Goal: Task Accomplishment & Management: Complete application form

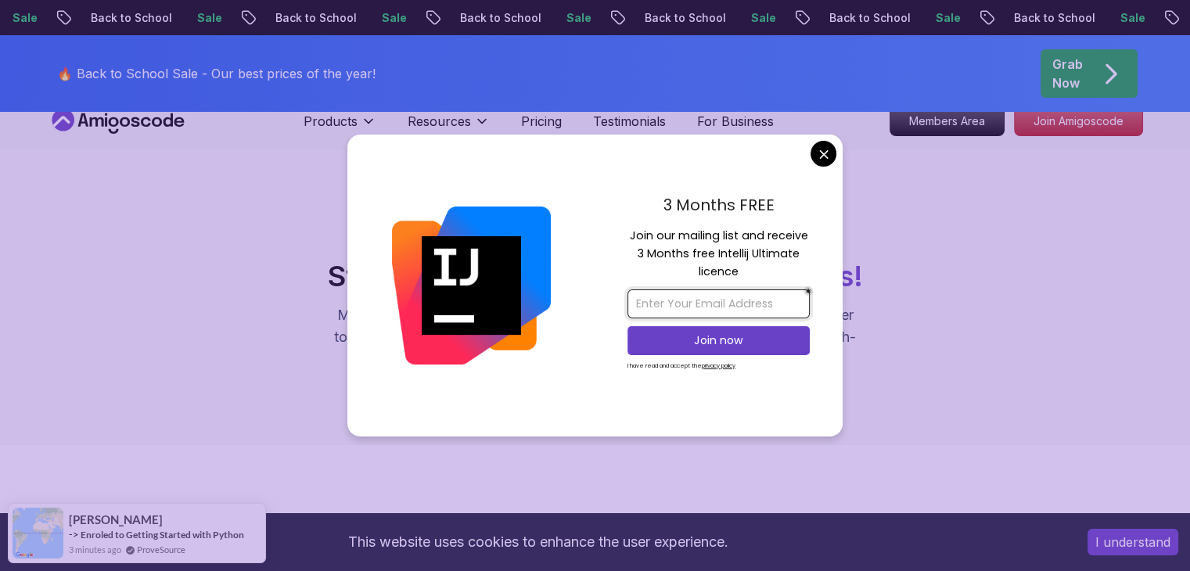
click at [652, 307] on input "email" at bounding box center [718, 303] width 182 height 29
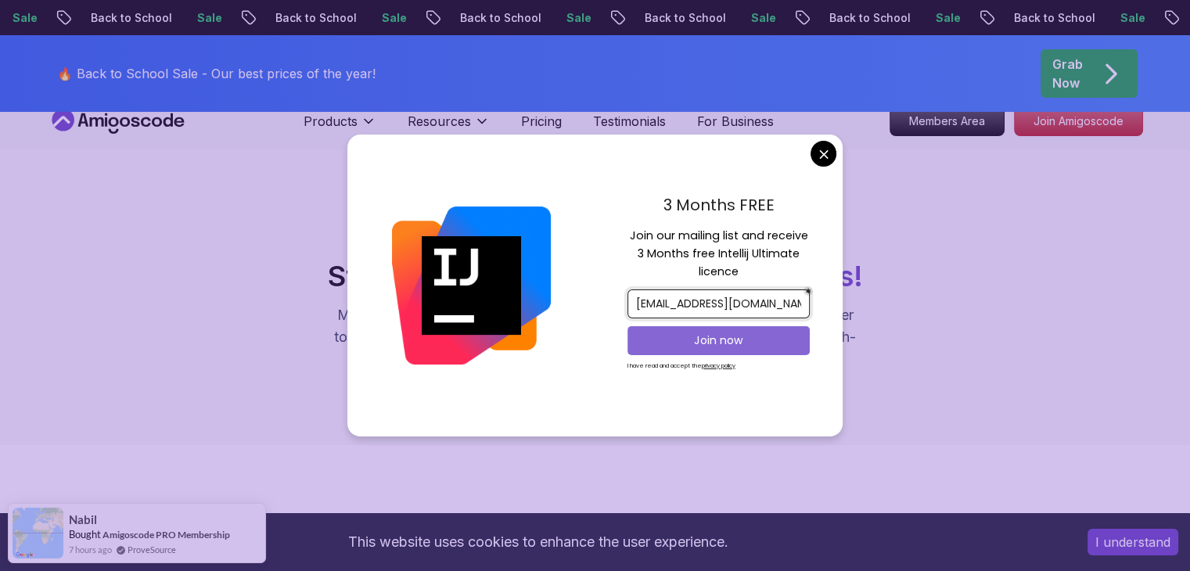
type input "[EMAIL_ADDRESS][DOMAIN_NAME]"
click at [738, 333] on p "Join now" at bounding box center [719, 340] width 148 height 16
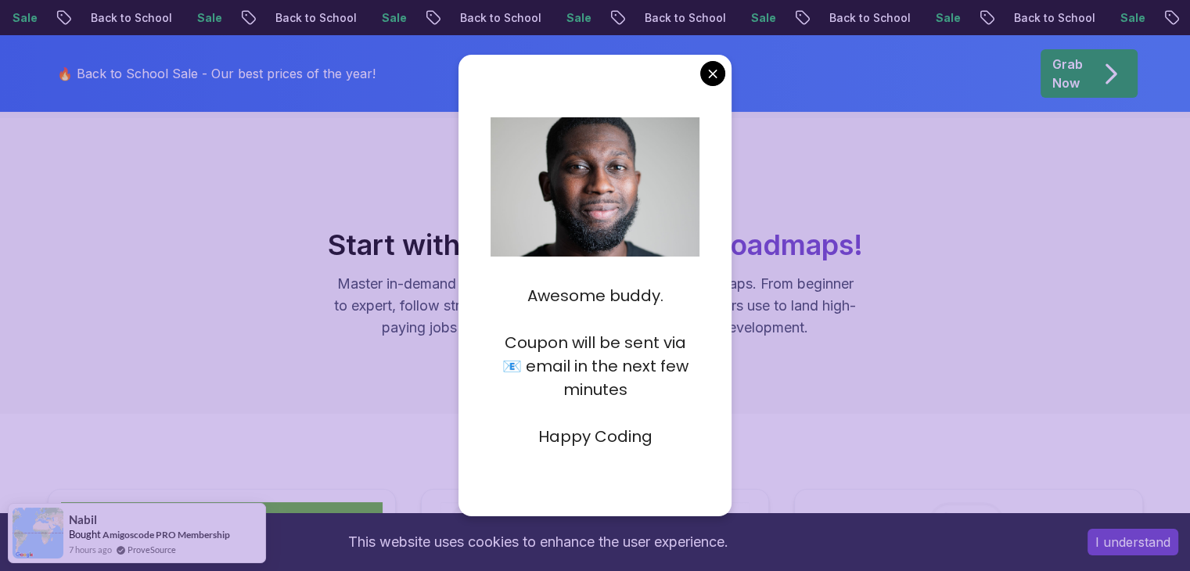
scroll to position [38, 0]
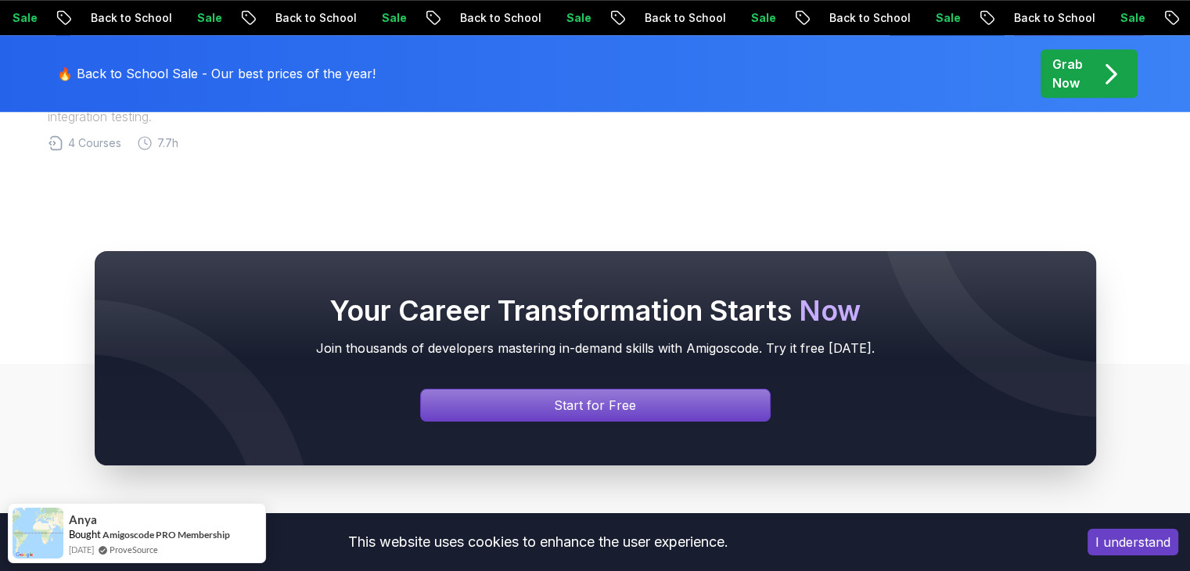
scroll to position [1448, 0]
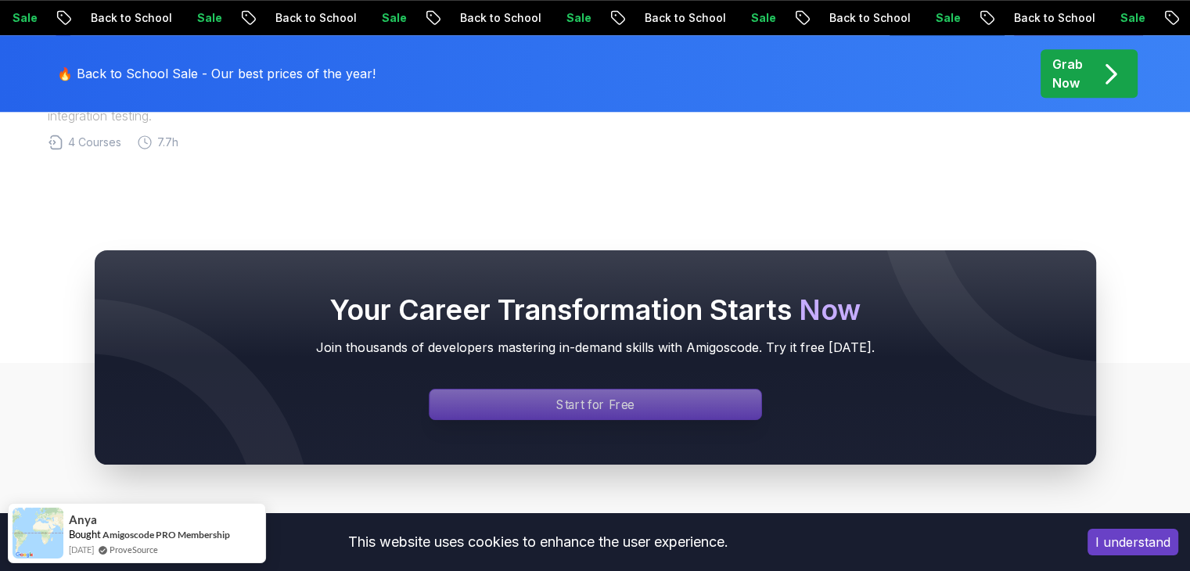
click at [593, 408] on p "Start for Free" at bounding box center [595, 405] width 78 height 18
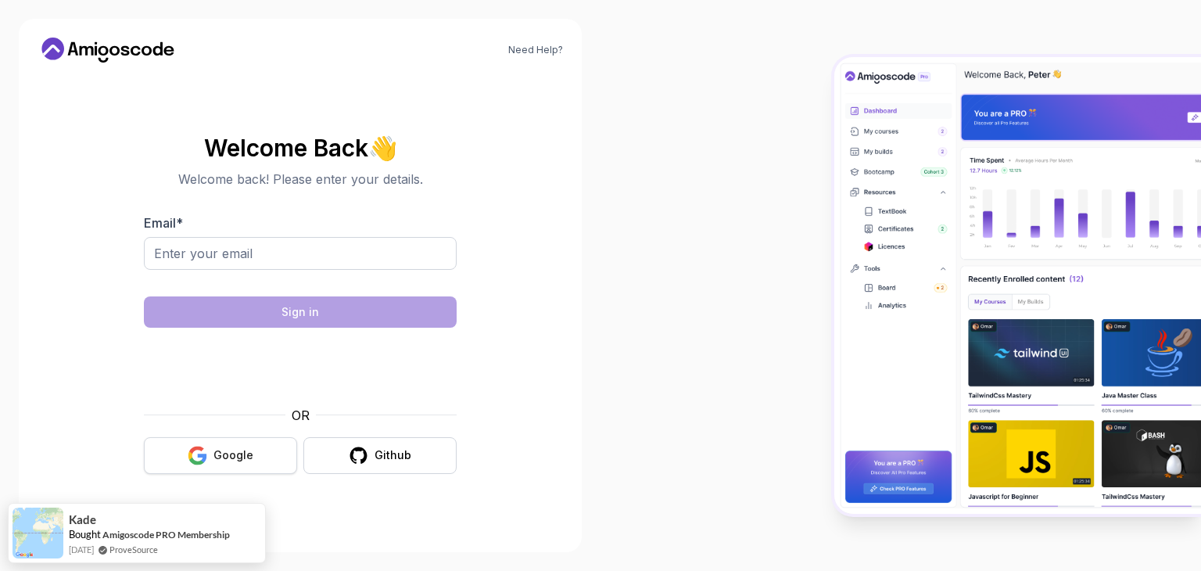
click at [211, 450] on button "Google" at bounding box center [220, 455] width 153 height 37
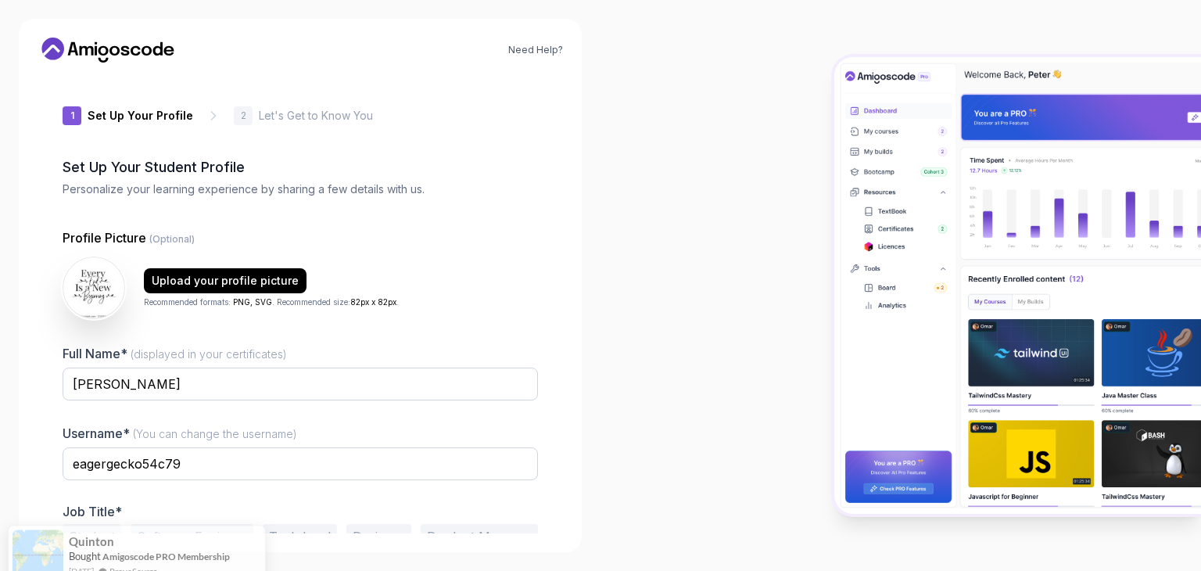
scroll to position [81, 0]
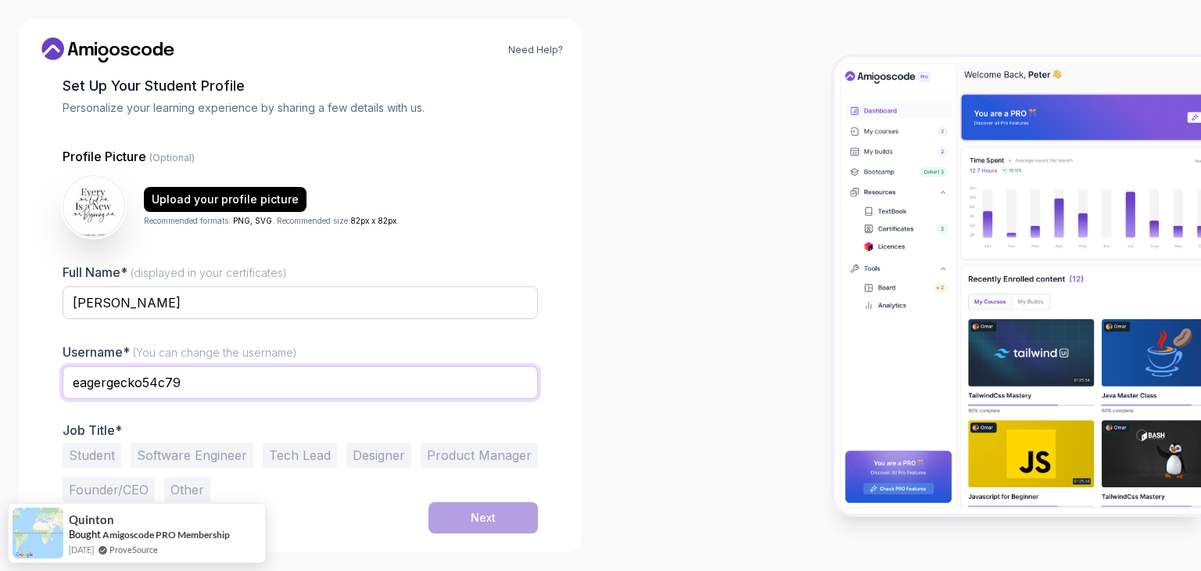
click at [185, 374] on input "eagergecko54c79" at bounding box center [301, 382] width 476 height 33
type input "e"
type input "anusheng"
click at [73, 461] on button "Student" at bounding box center [92, 455] width 59 height 25
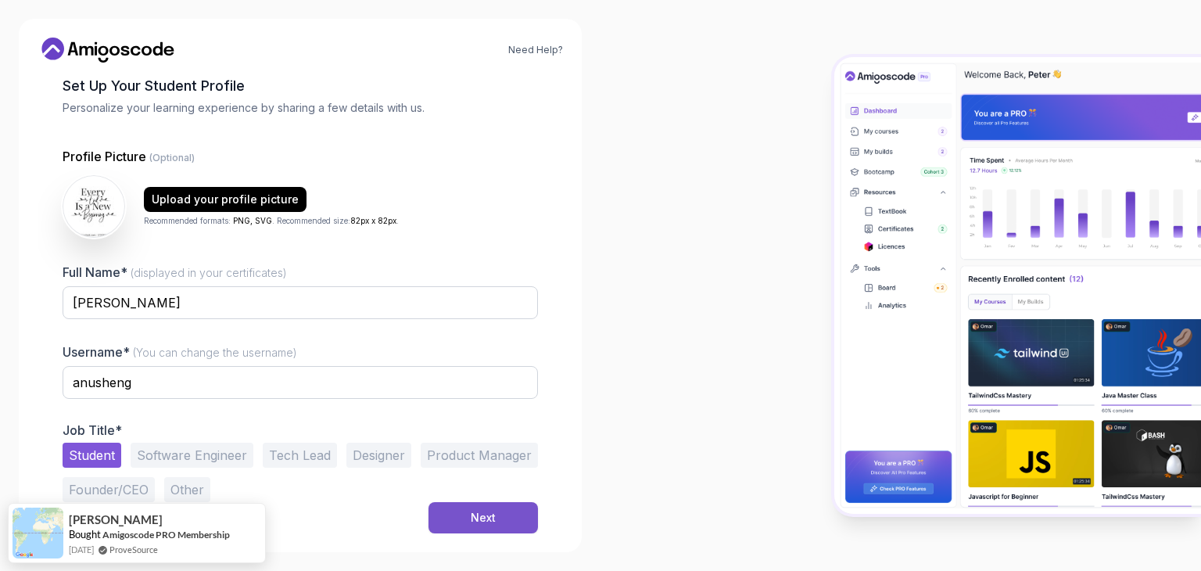
click at [489, 513] on div "Next" at bounding box center [483, 518] width 25 height 16
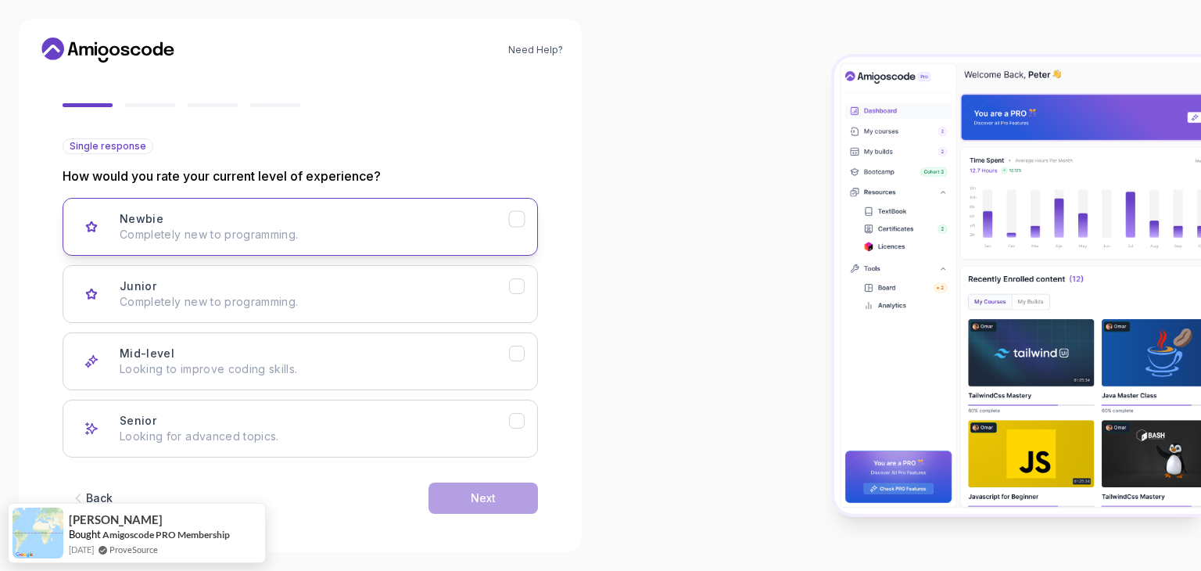
scroll to position [129, 0]
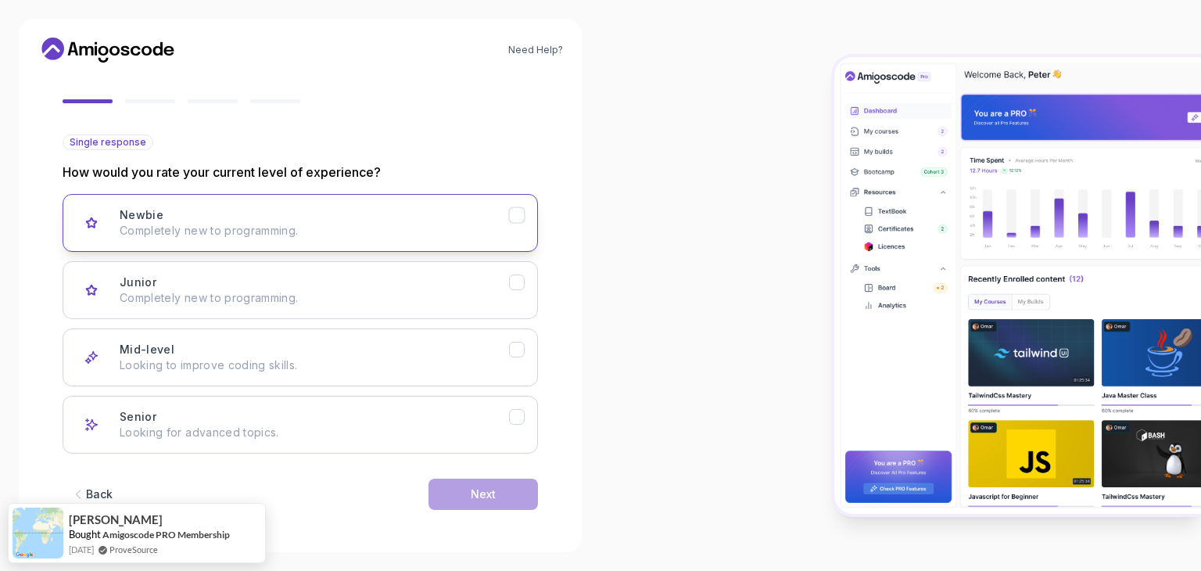
click at [222, 232] on p "Completely new to programming." at bounding box center [315, 231] width 390 height 16
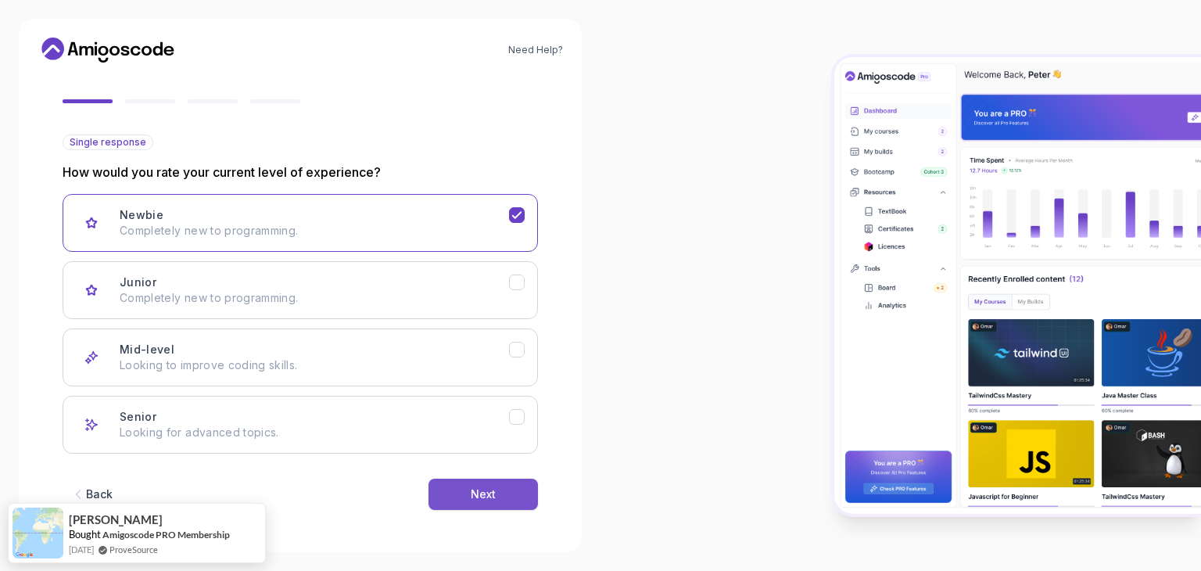
click at [497, 491] on button "Next" at bounding box center [484, 494] width 110 height 31
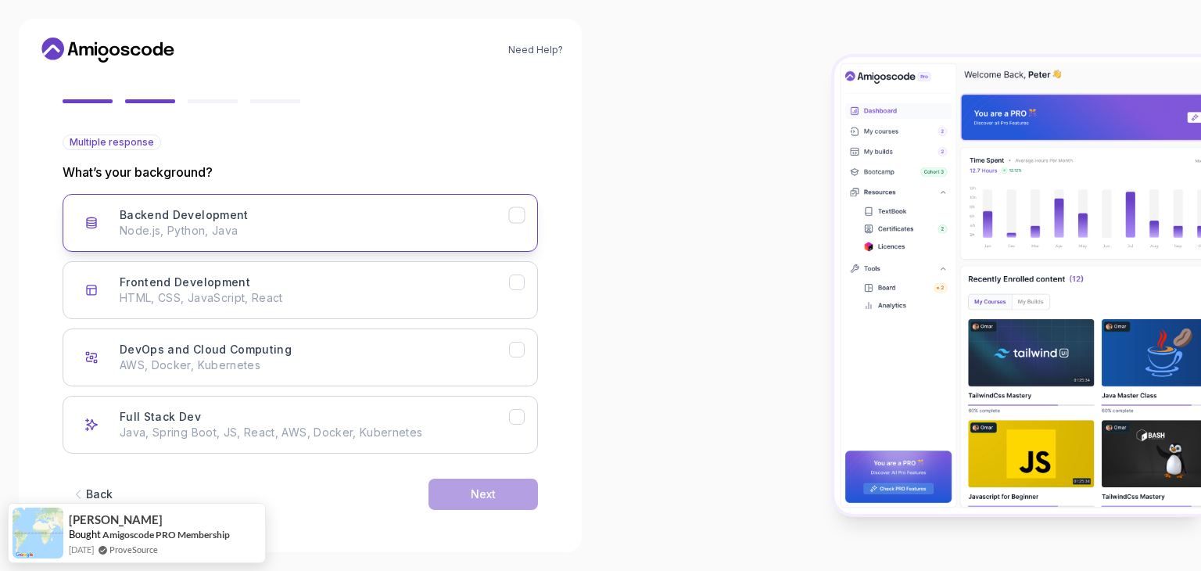
click at [250, 204] on button "Backend Development Node.js, Python, Java" at bounding box center [301, 223] width 476 height 58
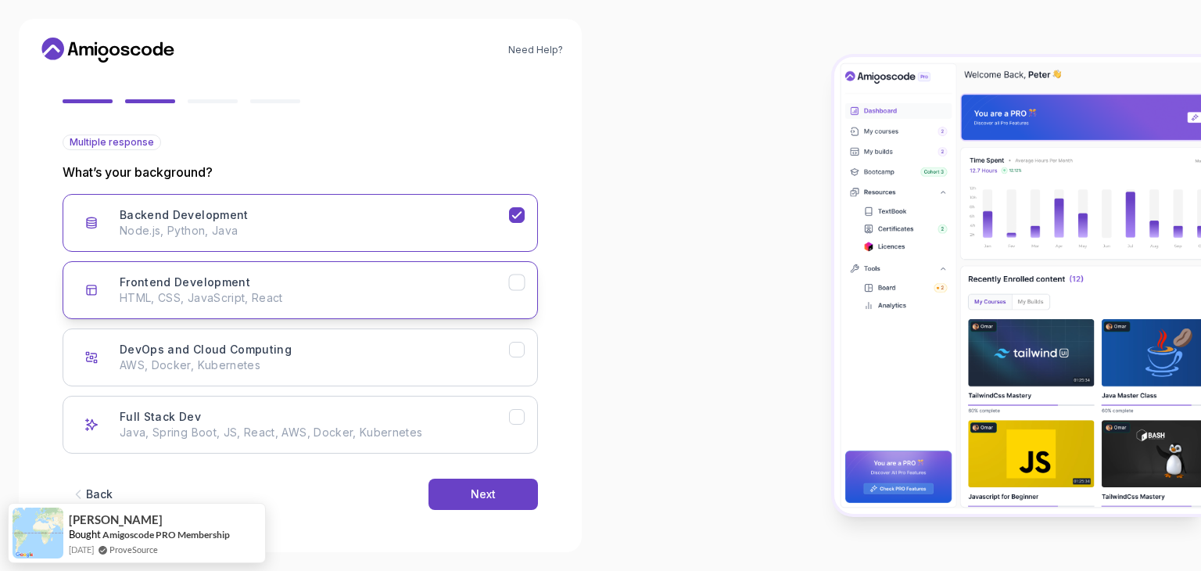
click at [343, 291] on p "HTML, CSS, JavaScript, React" at bounding box center [315, 298] width 390 height 16
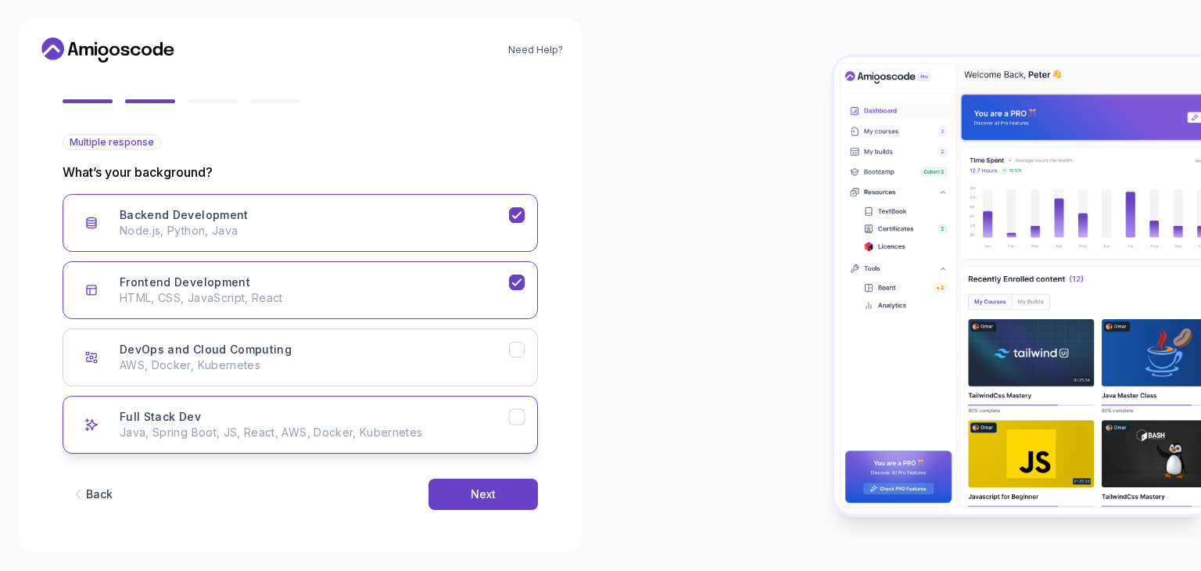
click at [429, 419] on div "Full Stack Dev Java, Spring Boot, JS, React, AWS, Docker, Kubernetes" at bounding box center [315, 424] width 390 height 31
click at [479, 488] on div "Next" at bounding box center [483, 495] width 25 height 16
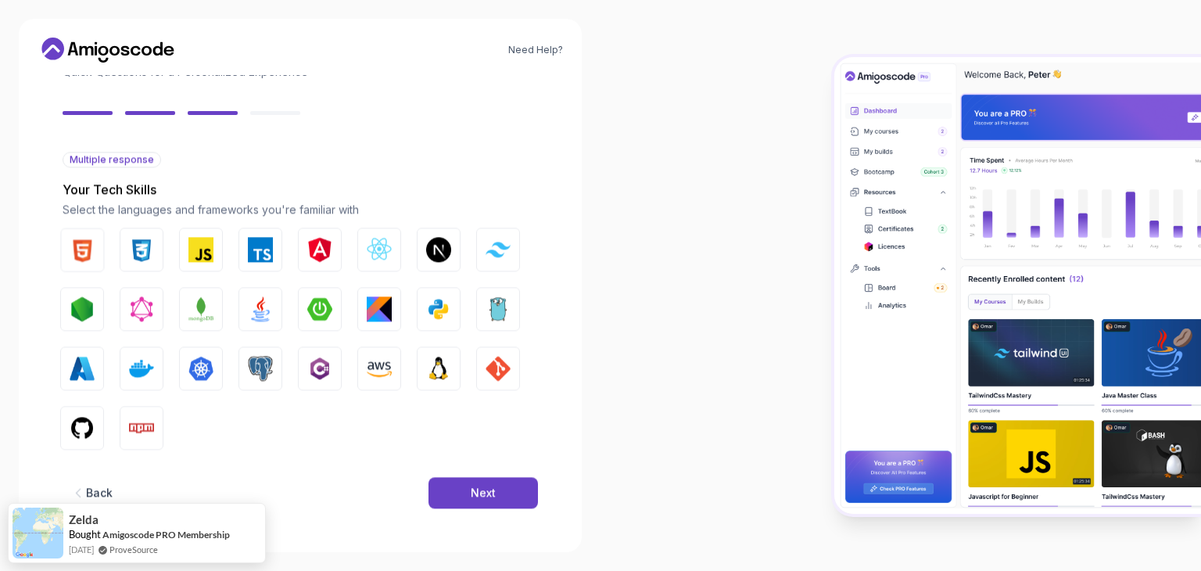
scroll to position [112, 0]
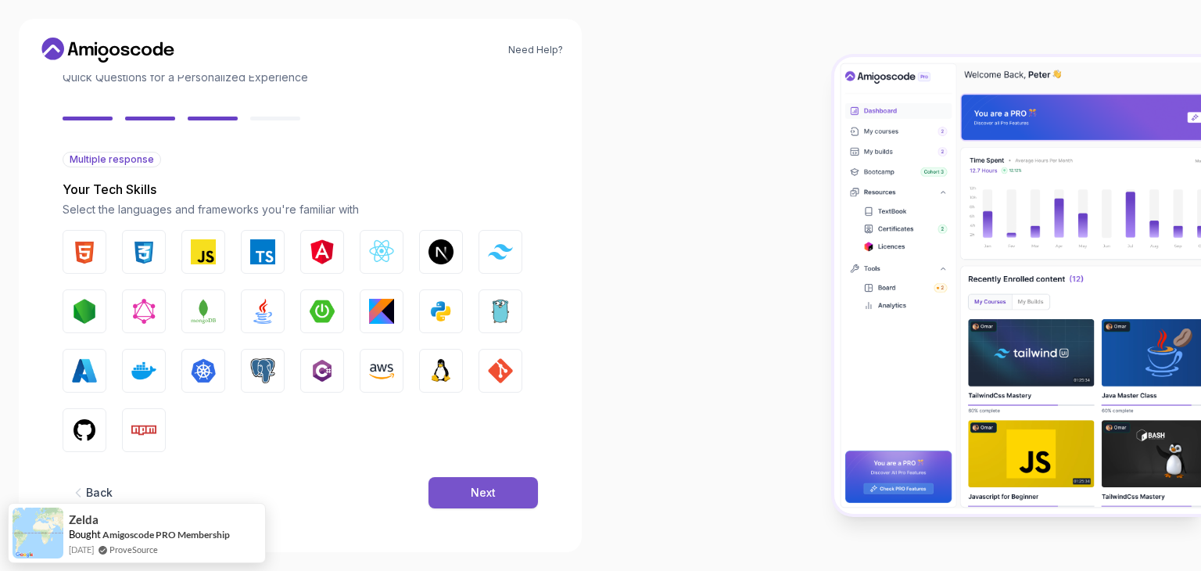
click at [483, 490] on div "Next" at bounding box center [483, 493] width 25 height 16
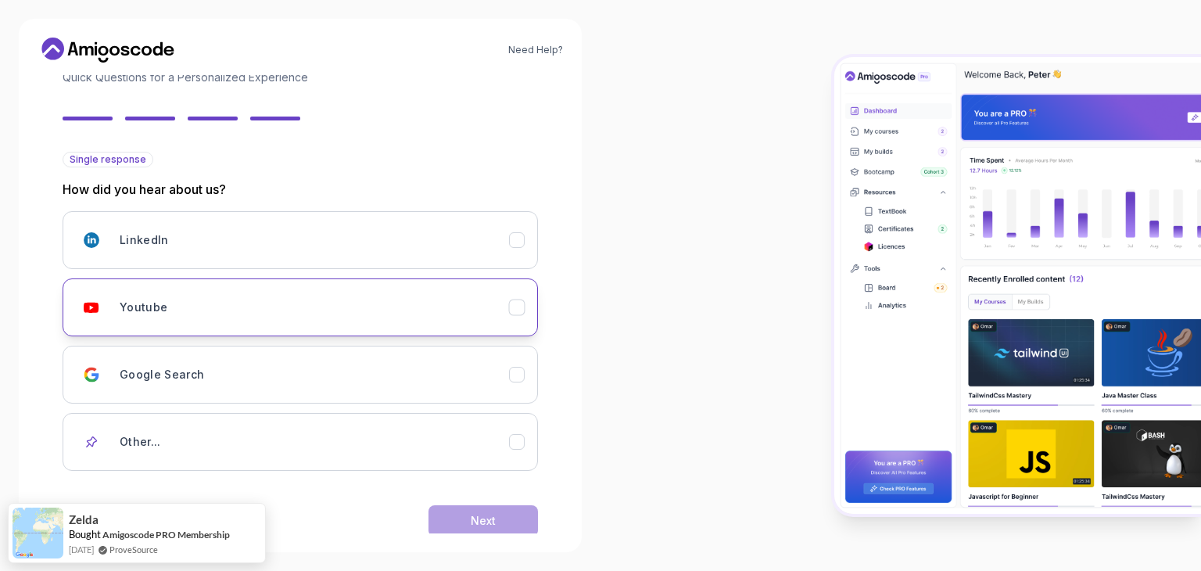
click at [321, 314] on div "Youtube" at bounding box center [315, 307] width 390 height 31
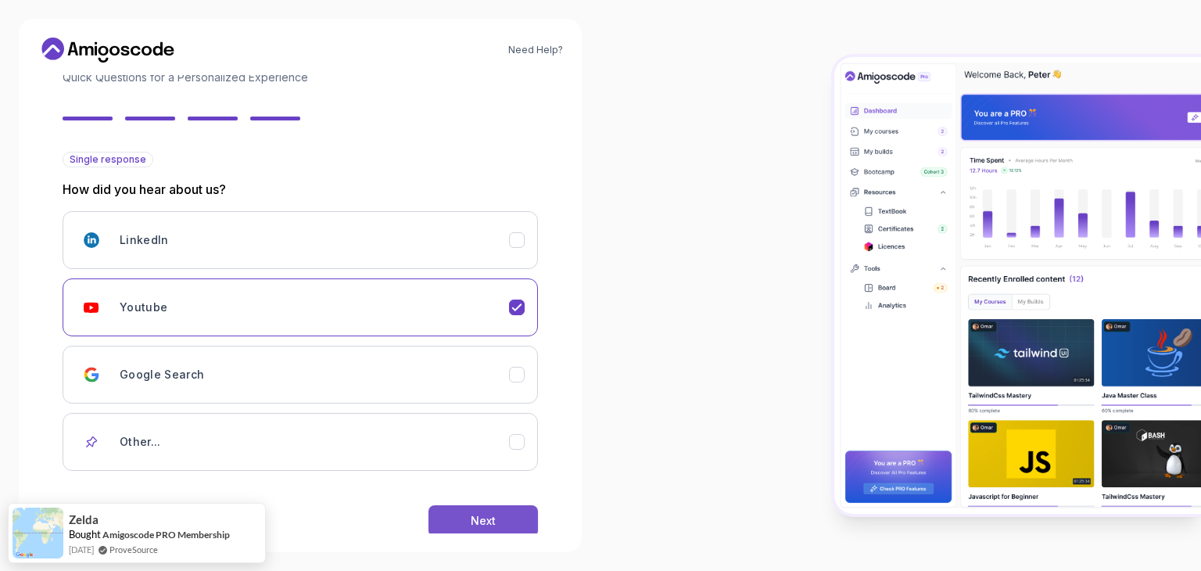
click at [485, 515] on div "Next" at bounding box center [483, 521] width 25 height 16
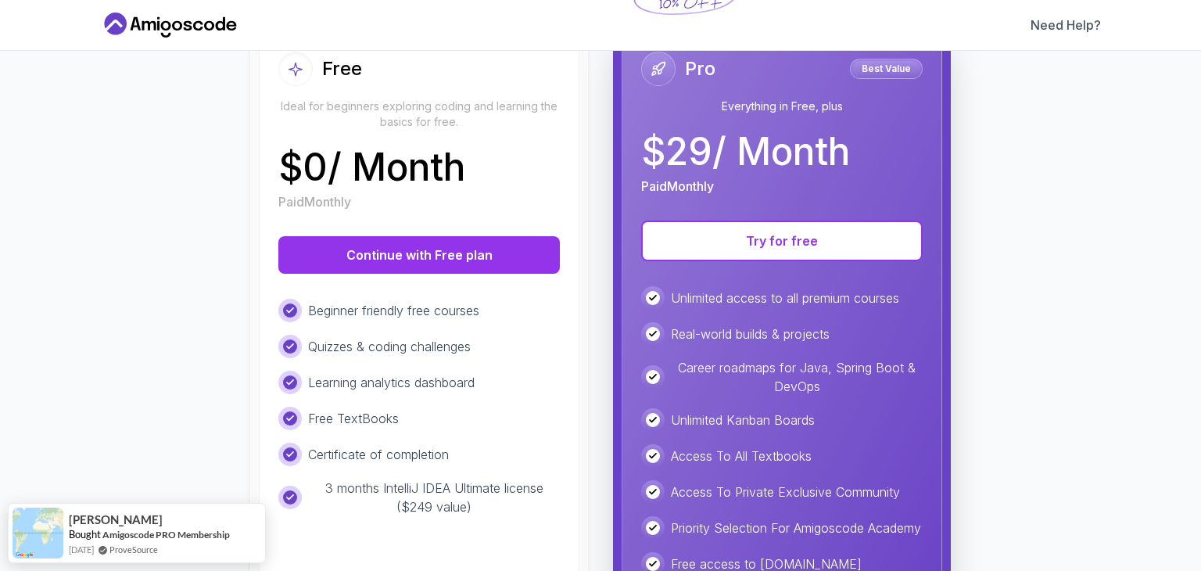
scroll to position [197, 0]
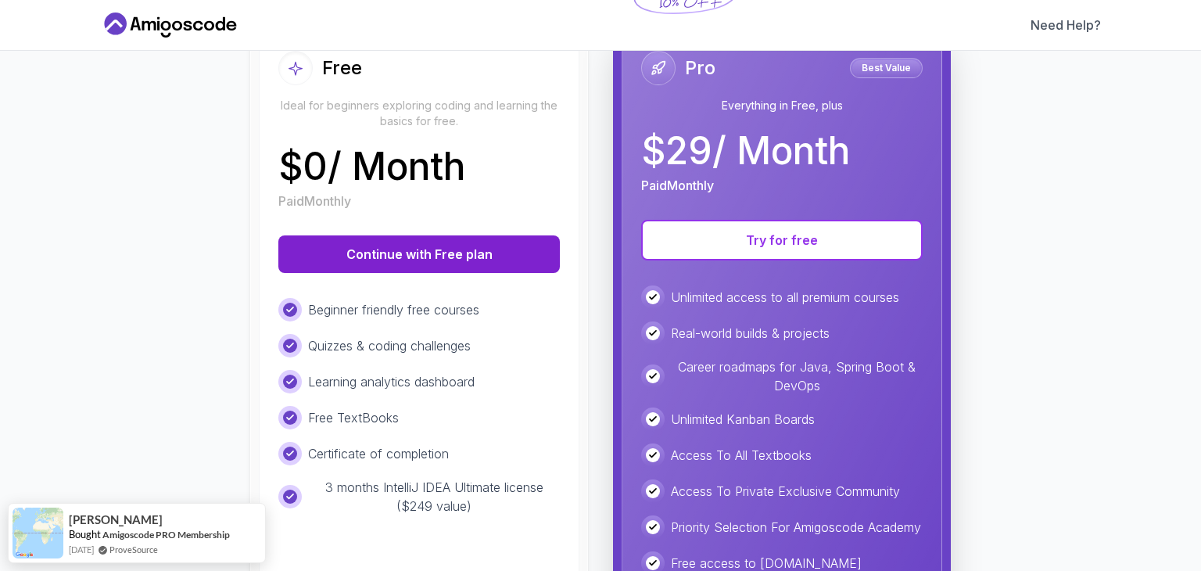
click at [447, 247] on button "Continue with Free plan" at bounding box center [419, 254] width 282 height 38
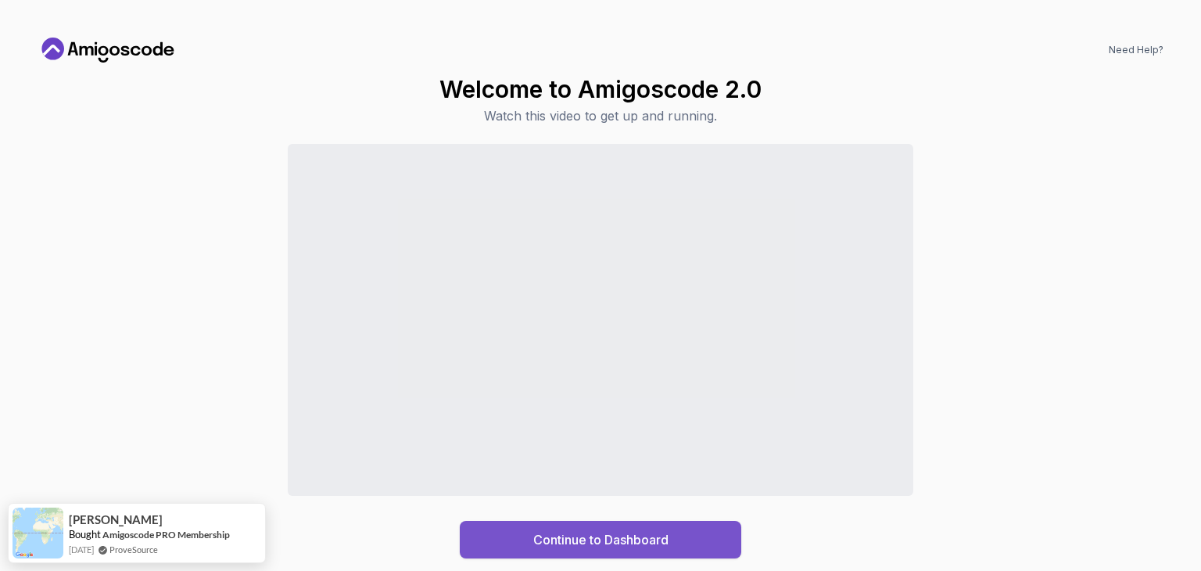
click at [613, 547] on div "Continue to Dashboard" at bounding box center [600, 539] width 135 height 19
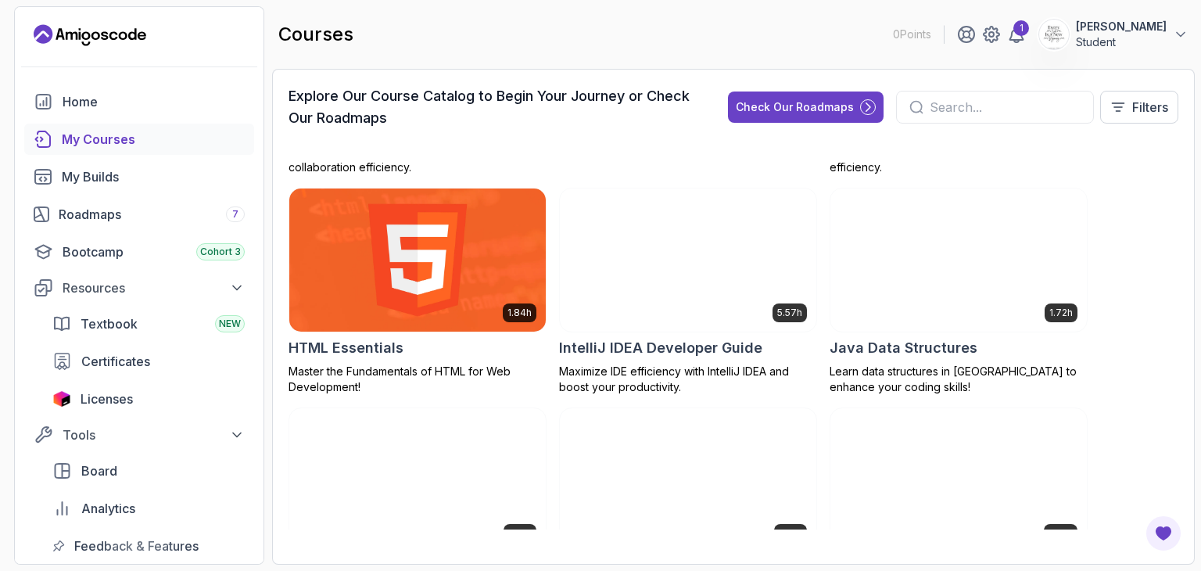
scroll to position [932, 0]
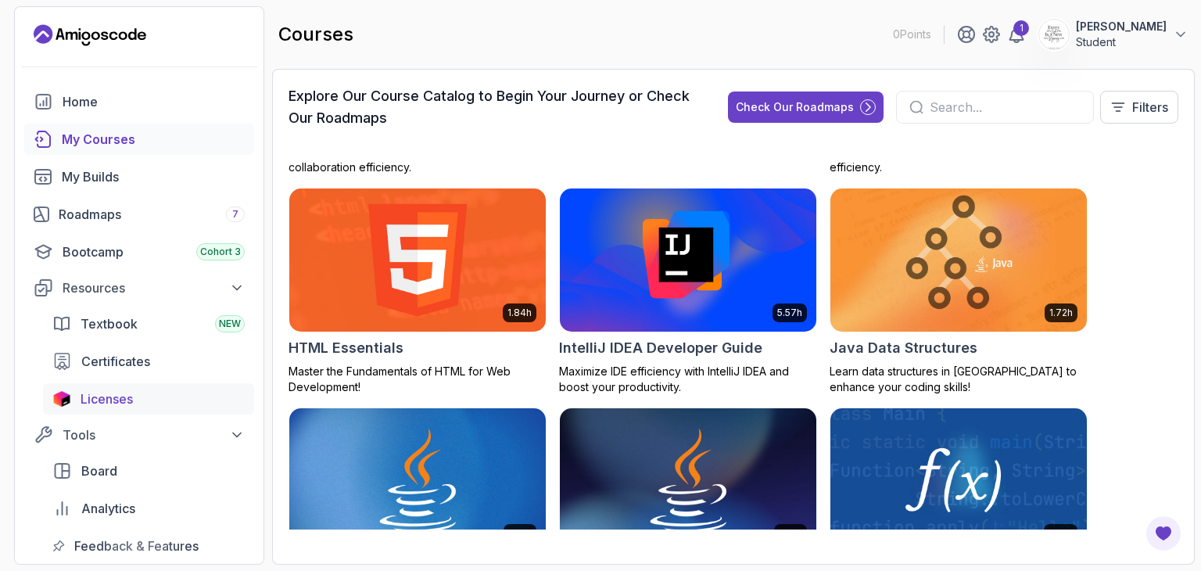
click at [101, 401] on span "Licenses" at bounding box center [107, 399] width 52 height 19
